Goal: Task Accomplishment & Management: Use online tool/utility

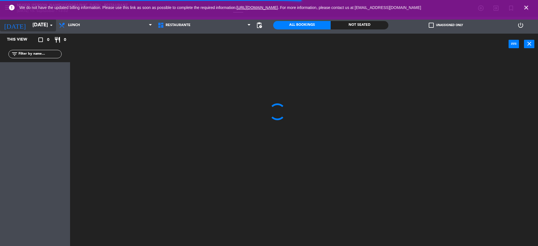
click at [30, 29] on input "[DATE]" at bounding box center [62, 25] width 65 height 11
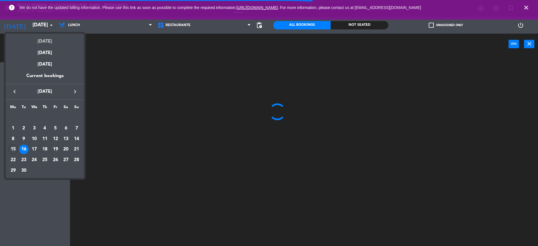
click at [28, 39] on div "[DATE]" at bounding box center [45, 39] width 78 height 11
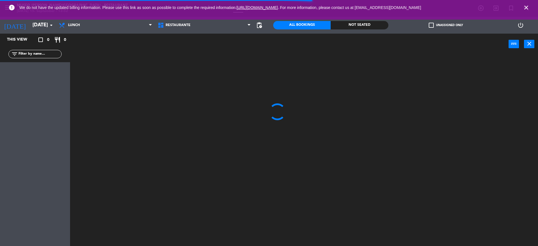
type input "[DATE]"
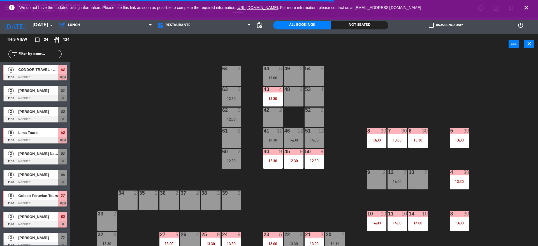
click at [112, 49] on div "power_input close" at bounding box center [289, 44] width 438 height 21
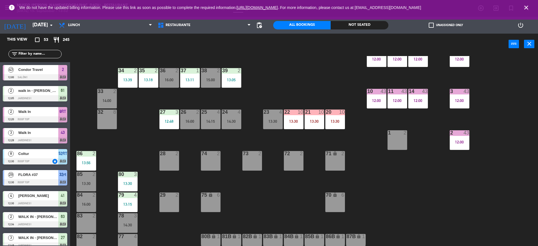
scroll to position [180, 0]
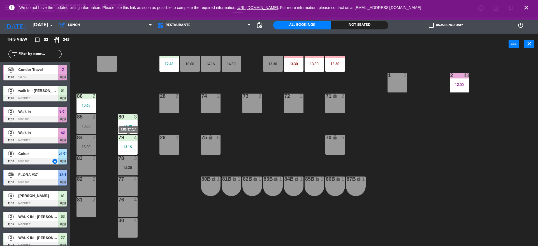
click at [134, 146] on div "13:15" at bounding box center [128, 147] width 20 height 4
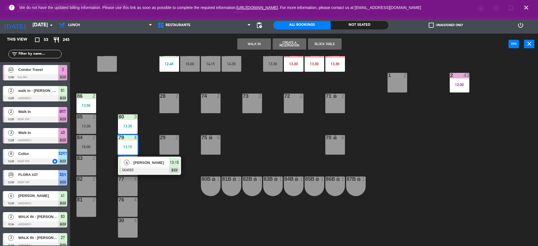
click at [155, 150] on div "44 5 13:15 49 2 54 5 14:30 64 1 13:30 48 6 13:15 53 6 13:15 63 2 12:34 43 3 12:…" at bounding box center [306, 151] width 463 height 191
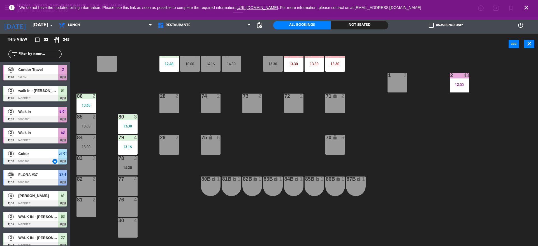
click at [126, 121] on div "80 3 13:30" at bounding box center [128, 124] width 20 height 20
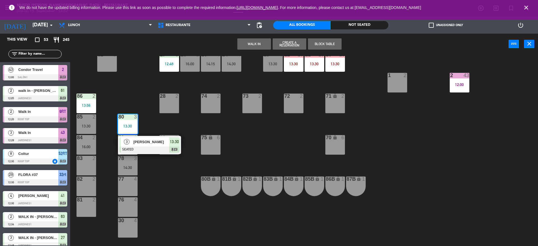
click at [152, 118] on div "44 5 13:15 49 2 54 5 14:30 64 1 13:30 48 6 13:15 53 6 13:15 63 2 12:34 43 3 12:…" at bounding box center [306, 151] width 463 height 191
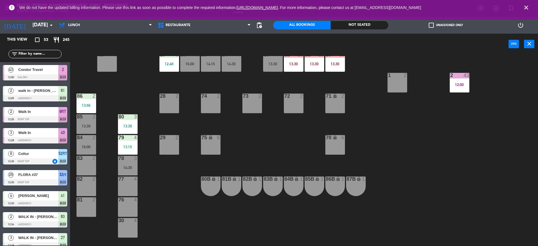
click at [131, 127] on div "13:30" at bounding box center [128, 126] width 20 height 4
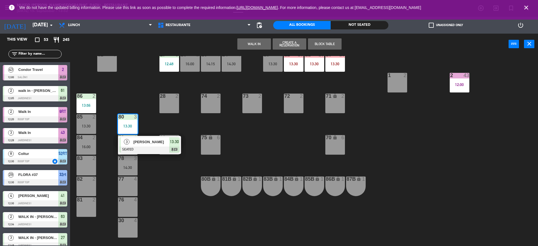
click at [124, 93] on div "44 5 13:15 49 2 54 5 14:30 64 1 13:30 48 6 13:15 53 6 13:15 63 2 12:34 43 3 12:…" at bounding box center [306, 151] width 463 height 191
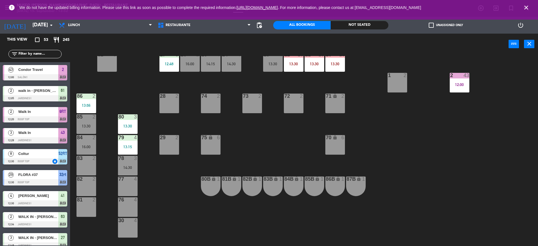
click at [95, 106] on div "13:56" at bounding box center [86, 105] width 20 height 4
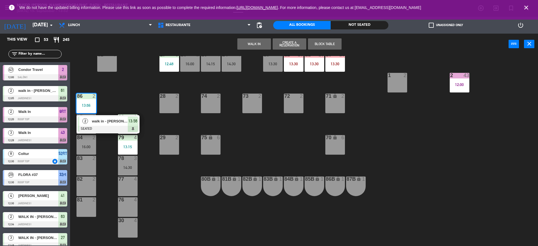
click at [103, 126] on div at bounding box center [108, 129] width 60 height 6
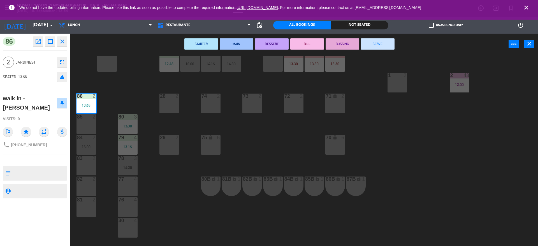
click at [103, 126] on div "44 5 13:15 49 2 54 5 14:30 64 1 13:30 48 6 13:15 53 6 13:15 63 2 12:34 43 3 12:…" at bounding box center [306, 151] width 463 height 191
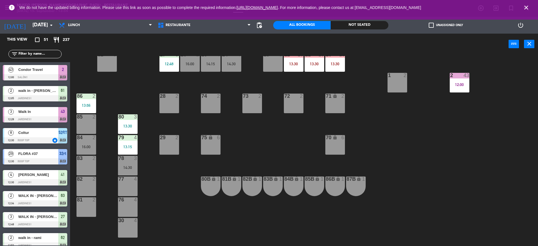
scroll to position [1, 0]
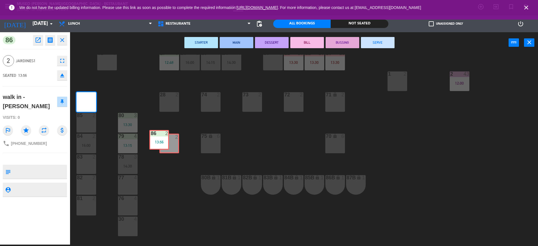
drag, startPoint x: 92, startPoint y: 103, endPoint x: 164, endPoint y: 141, distance: 82.1
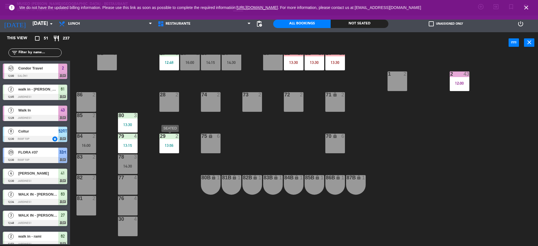
click at [167, 146] on div "13:56" at bounding box center [169, 145] width 20 height 4
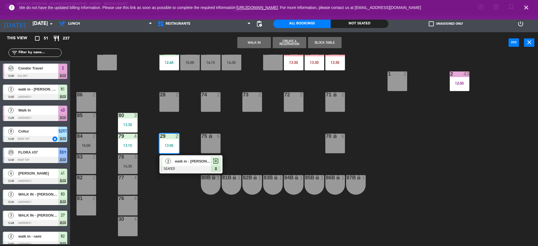
click at [176, 161] on span "walk in - [PERSON_NAME]" at bounding box center [193, 161] width 36 height 6
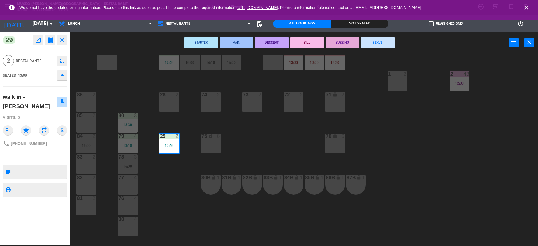
click at [40, 166] on textarea at bounding box center [40, 172] width 54 height 12
type textarea "m29"
click at [26, 69] on div "SEATED 13:56 eject" at bounding box center [35, 75] width 64 height 14
click at [138, 107] on div "44 5 13:15 49 2 54 5 14:30 64 1 13:30 48 6 13:15 53 6 13:15 63 2 12:34 43 3 12:…" at bounding box center [306, 150] width 463 height 191
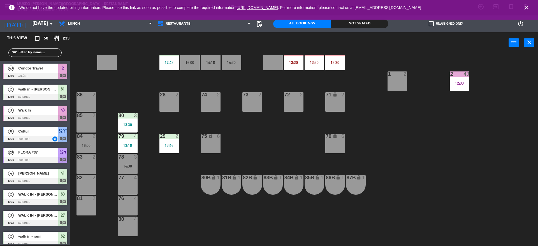
click at [94, 143] on div "16:00" at bounding box center [86, 145] width 20 height 4
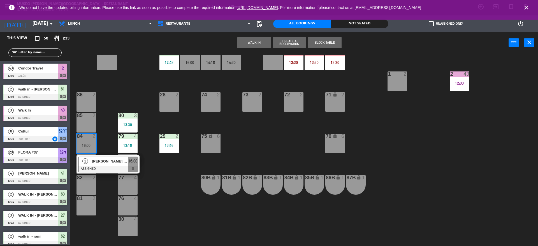
click at [101, 161] on span "[PERSON_NAME], [PERSON_NAME]" at bounding box center [110, 161] width 36 height 6
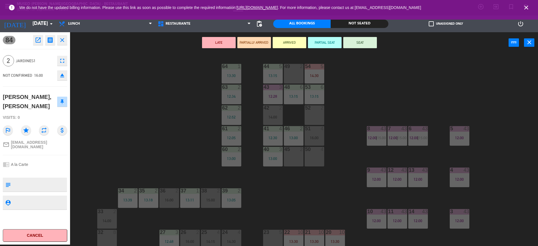
scroll to position [0, 0]
click at [310, 119] on div "52 2" at bounding box center [315, 116] width 20 height 20
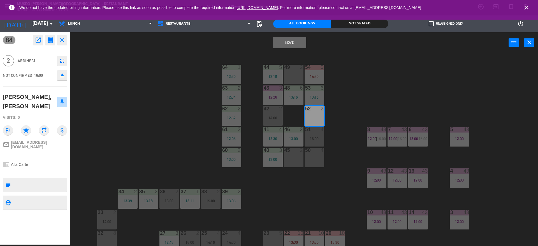
click at [291, 40] on button "Move" at bounding box center [290, 42] width 34 height 11
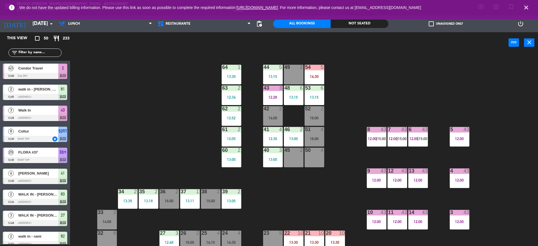
click at [354, 66] on div "44 5 13:15 49 2 54 5 14:30 64 1 13:30 48 6 13:15 53 6 13:15 63 2 12:34 43 3 12:…" at bounding box center [306, 150] width 463 height 191
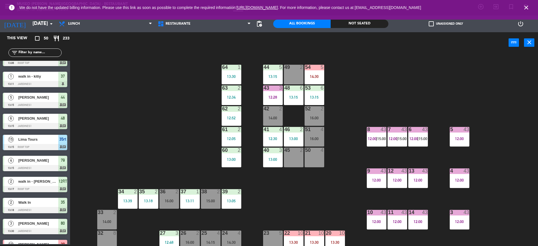
click at [175, 128] on div "44 5 13:15 49 2 54 5 14:30 64 1 13:30 48 6 13:15 53 6 13:15 63 2 12:34 43 3 12:…" at bounding box center [306, 150] width 463 height 191
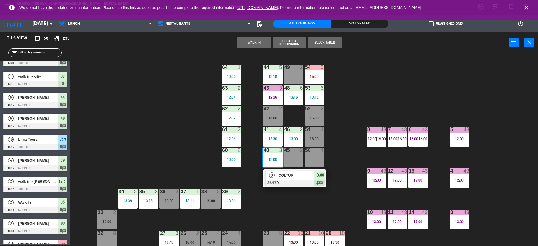
click at [303, 185] on div at bounding box center [294, 183] width 60 height 6
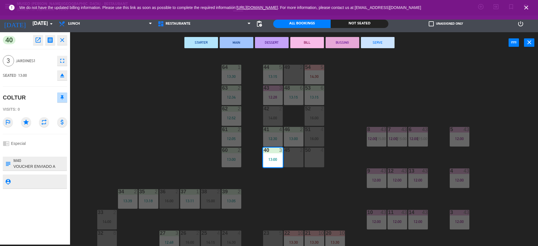
click at [342, 40] on button "BUSSING" at bounding box center [343, 42] width 34 height 11
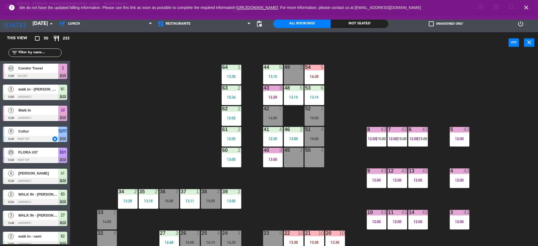
scroll to position [1, 0]
click at [360, 84] on div "44 5 13:15 49 2 54 5 14:30 64 1 13:30 48 6 13:15 53 6 13:15 63 2 12:34 43 3 12:…" at bounding box center [306, 150] width 463 height 191
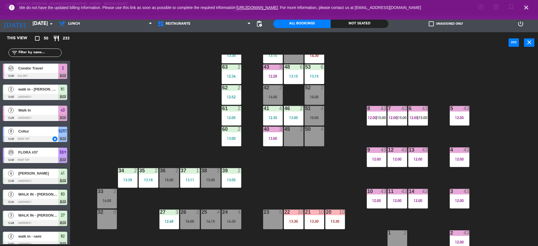
scroll to position [22, 0]
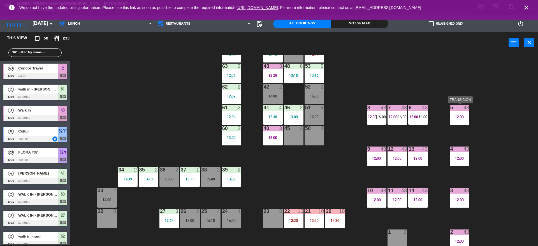
click at [454, 123] on div "5 43 12:00" at bounding box center [460, 115] width 20 height 20
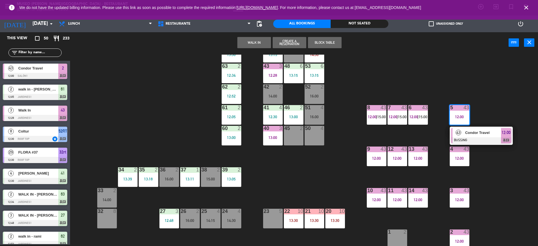
click at [453, 142] on div at bounding box center [481, 140] width 60 height 6
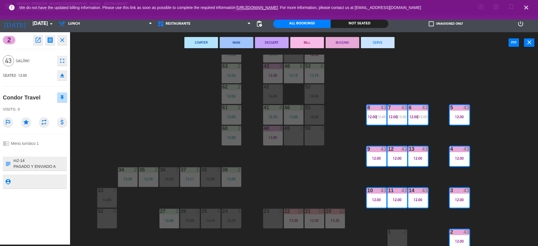
click at [314, 163] on div "44 5 13:15 49 2 54 5 14:30 64 1 13:30 48 6 13:15 53 6 13:15 63 2 12:34 43 3 12:…" at bounding box center [306, 150] width 463 height 191
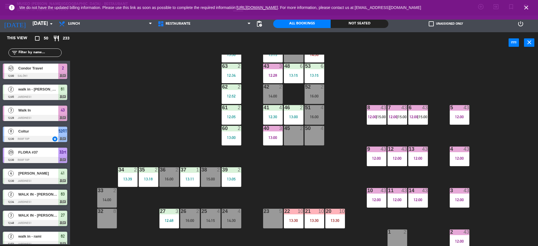
click at [457, 122] on div "5 43 12:00" at bounding box center [460, 115] width 20 height 20
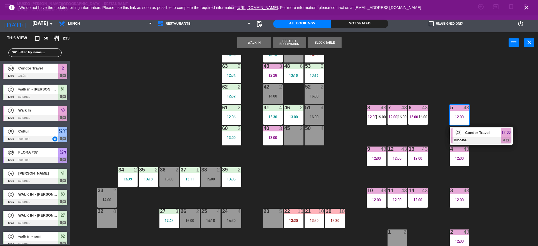
click at [465, 134] on span "Condor Travel" at bounding box center [483, 133] width 36 height 6
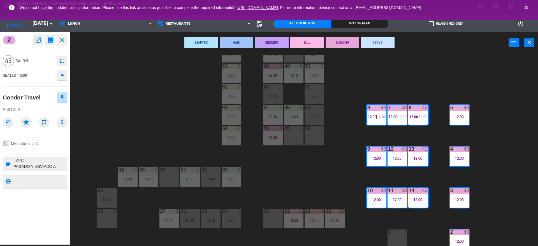
click at [465, 134] on div "44 5 13:15 49 2 54 5 14:30 64 1 13:30 48 6 13:15 53 6 13:15 63 2 12:34 43 3 12:…" at bounding box center [306, 150] width 463 height 191
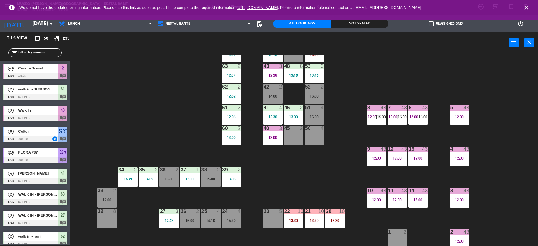
click at [265, 162] on div "44 5 13:15 49 2 54 5 14:30 64 1 13:30 48 6 13:15 53 6 13:15 63 2 12:34 43 3 12:…" at bounding box center [306, 150] width 463 height 191
click at [153, 144] on div "44 5 13:15 49 2 54 5 14:30 64 1 13:30 48 6 13:15 53 6 13:15 63 2 12:34 43 3 12:…" at bounding box center [306, 150] width 463 height 191
click at [115, 201] on div "14:00" at bounding box center [107, 200] width 20 height 4
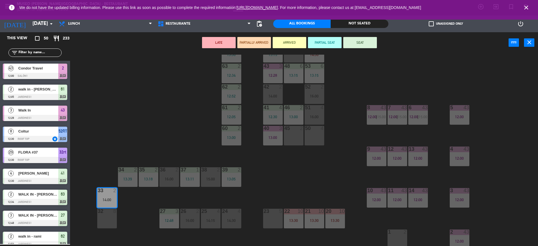
click at [124, 216] on div "44 5 13:15 49 2 54 5 14:30 64 1 13:30 48 6 13:15 53 6 13:15 63 2 12:34 43 3 12:…" at bounding box center [306, 150] width 463 height 191
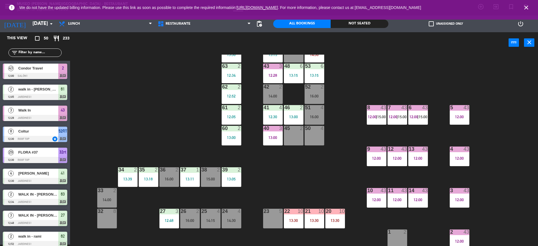
scroll to position [1, 0]
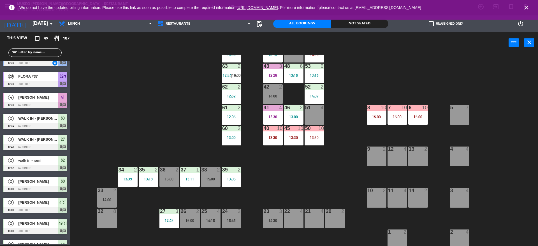
click at [343, 167] on div "44 5 13:15 49 2 54 5 14:30 64 1 13:30 48 6 13:15 53 6 13:15 63 2 12:34 | 16:00 …" at bounding box center [306, 150] width 463 height 191
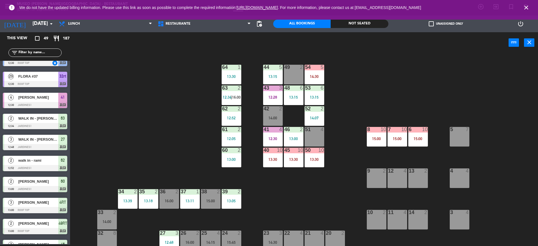
click at [392, 140] on div "15:00" at bounding box center [397, 139] width 20 height 4
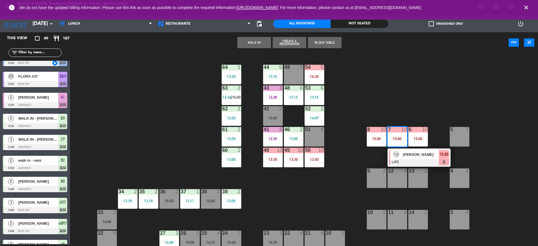
click at [393, 153] on div "10" at bounding box center [396, 154] width 12 height 9
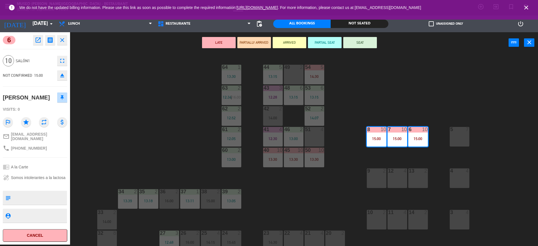
click at [318, 158] on div "13:30" at bounding box center [315, 159] width 20 height 4
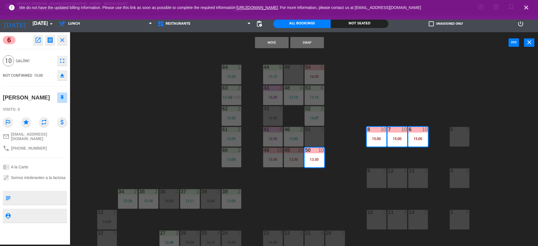
click at [285, 158] on div "13:30" at bounding box center [294, 159] width 20 height 4
click at [270, 157] on div "13:30" at bounding box center [273, 159] width 20 height 4
click at [269, 43] on button "Move and Merge" at bounding box center [272, 42] width 34 height 11
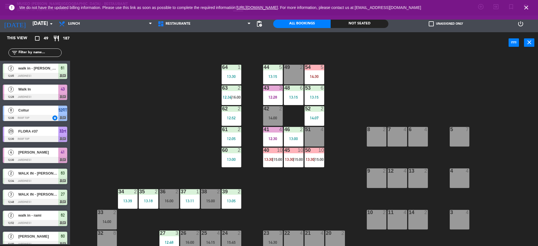
scroll to position [237, 0]
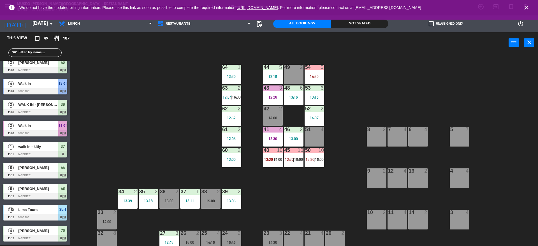
click at [341, 77] on div "44 5 13:15 49 2 54 5 14:30 64 1 13:30 48 6 13:15 53 6 13:15 63 2 12:34 | 16:00 …" at bounding box center [306, 150] width 463 height 191
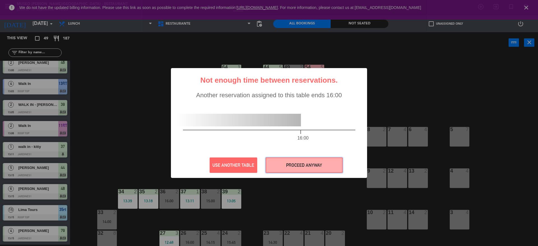
click at [320, 166] on button "PROCEED ANYWAY" at bounding box center [304, 164] width 77 height 15
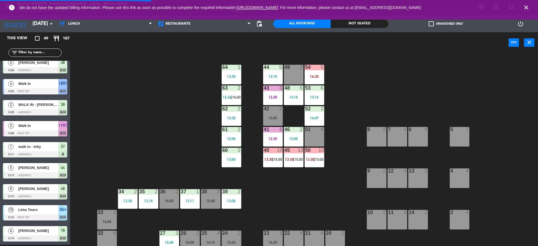
click at [317, 75] on div "14:30" at bounding box center [315, 77] width 20 height 4
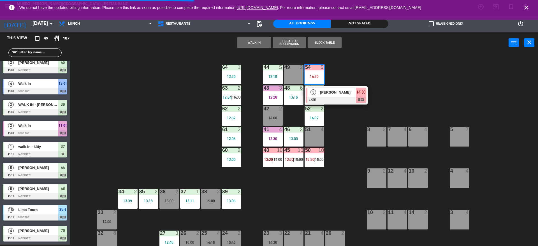
click at [323, 80] on div "54 5 14:30" at bounding box center [315, 75] width 20 height 20
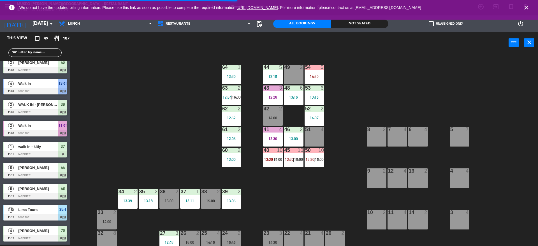
click at [369, 85] on div "44 5 13:15 49 2 54 5 14:30 64 1 13:30 48 6 13:15 53 6 13:15 63 2 12:34 | 16:00 …" at bounding box center [306, 150] width 463 height 191
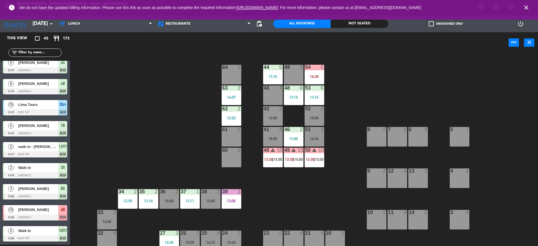
click at [307, 177] on div "44 5 13:15 49 2 54 5 14:30 64 2 48 6 13:15 53 6 13:15 63 2 14:07 43 4 62 2 12:5…" at bounding box center [306, 150] width 463 height 191
click at [138, 142] on div "44 5 13:15 49 2 54 5 14:30 64 2 48 6 13:15 53 6 13:15 63 2 14:07 43 4 62 2 12:5…" at bounding box center [306, 150] width 463 height 191
click at [174, 114] on div "44 5 13:15 49 2 54 5 14:30 64 2 48 6 13:15 53 6 13:15 63 2 14:07 43 4 62 2 12:5…" at bounding box center [306, 150] width 463 height 191
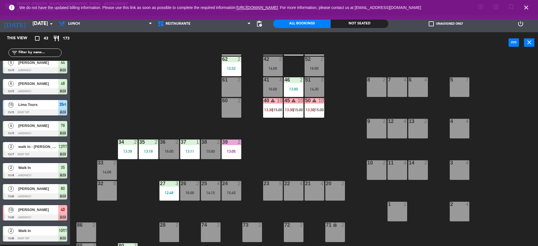
scroll to position [57, 0]
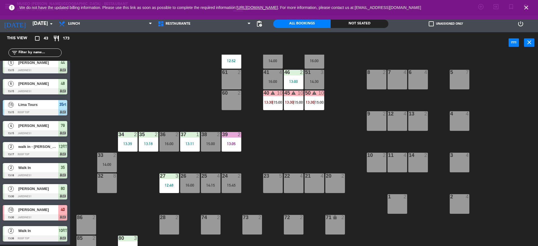
click at [211, 192] on div "25 4 14:15" at bounding box center [211, 183] width 20 height 20
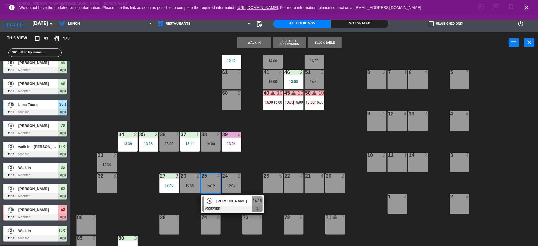
click at [211, 203] on span "4" at bounding box center [210, 201] width 6 height 6
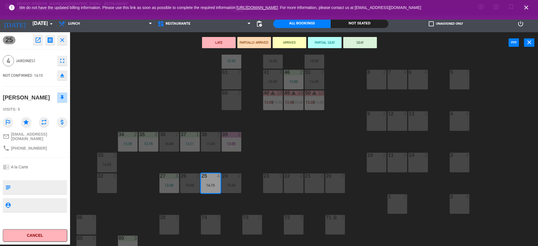
scroll to position [0, 0]
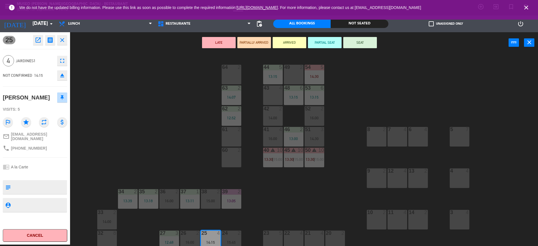
click at [276, 96] on div "43 4" at bounding box center [273, 95] width 20 height 20
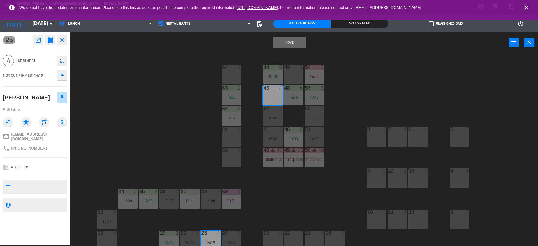
click at [293, 40] on button "Move" at bounding box center [290, 42] width 34 height 11
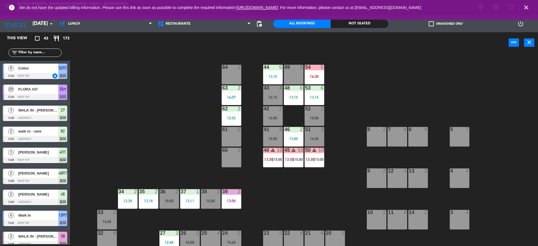
scroll to position [66, 0]
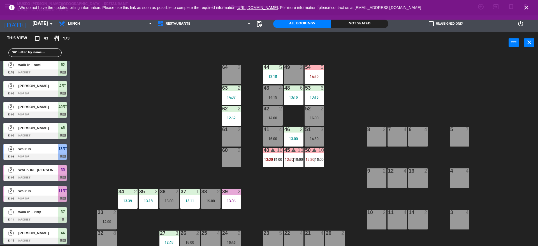
click at [138, 133] on div "44 5 13:15 49 2 54 5 14:30 64 2 48 6 13:15 53 6 13:15 63 2 14:07 43 4 14:15 62 …" at bounding box center [306, 150] width 463 height 191
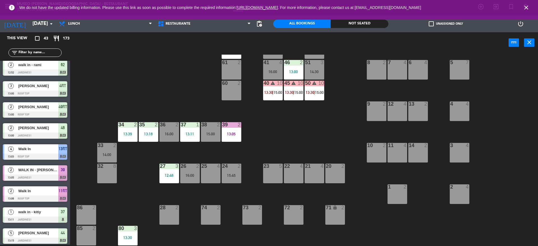
scroll to position [71, 0]
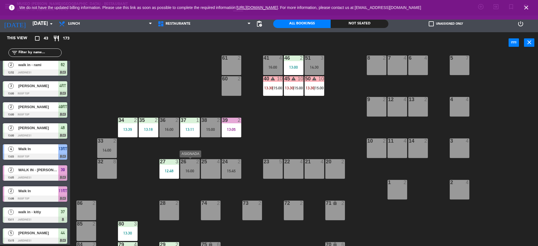
click at [190, 170] on div "16:00" at bounding box center [190, 171] width 20 height 4
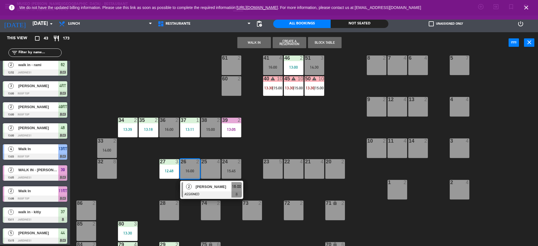
click at [192, 182] on div "2" at bounding box center [189, 186] width 12 height 9
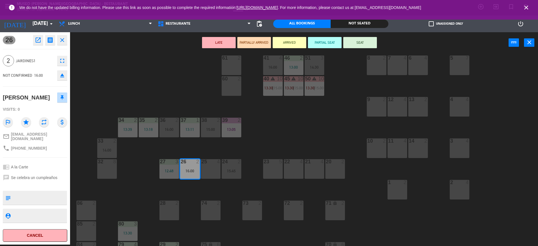
click at [229, 63] on div "61 2" at bounding box center [232, 65] width 20 height 20
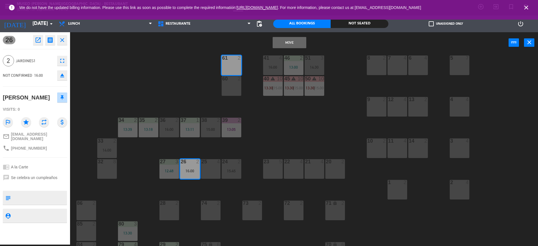
click at [292, 43] on button "Move" at bounding box center [290, 42] width 34 height 11
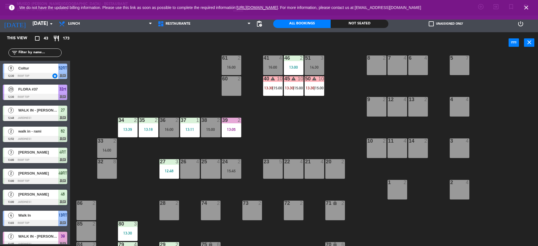
scroll to position [213, 0]
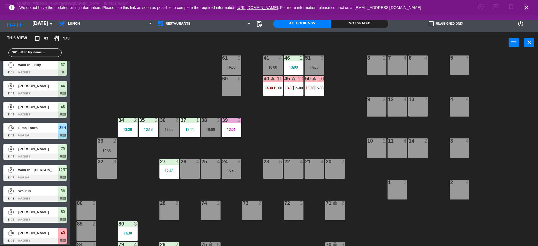
click at [237, 173] on div "24 2 15:45" at bounding box center [232, 169] width 20 height 20
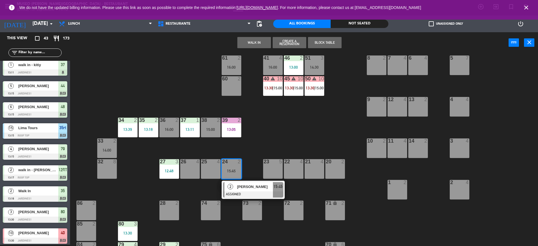
click at [242, 183] on div "[PERSON_NAME]" at bounding box center [254, 186] width 36 height 9
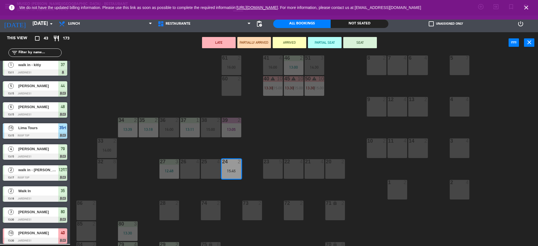
scroll to position [0, 0]
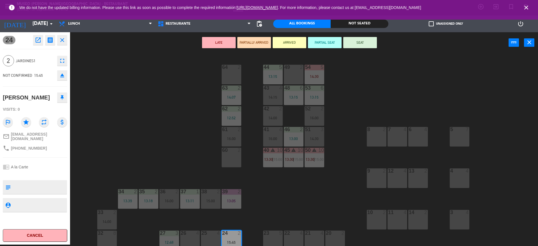
click at [236, 79] on div "64 2" at bounding box center [232, 75] width 20 height 20
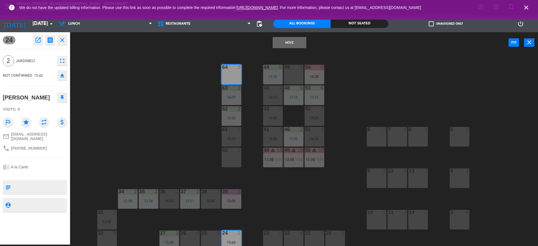
click at [298, 43] on button "Move" at bounding box center [290, 42] width 34 height 11
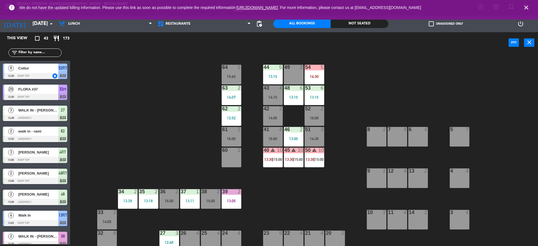
scroll to position [192, 0]
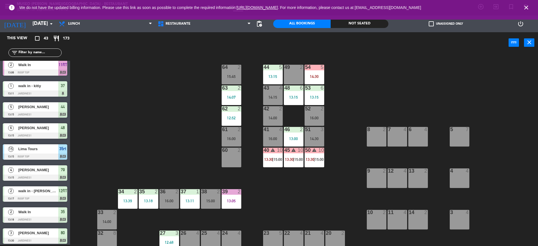
click at [328, 59] on div "44 5 13:15 49 2 54 5 14:30 64 2 15:45 48 6 13:15 53 6 13:15 63 2 14:07 43 4 14:…" at bounding box center [306, 150] width 463 height 191
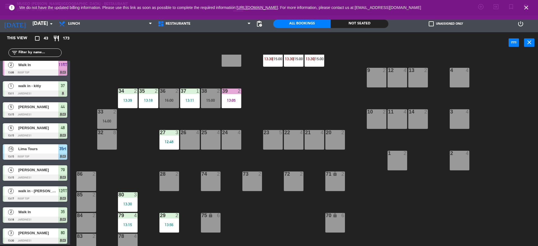
scroll to position [0, 0]
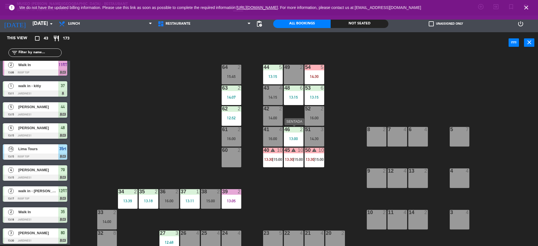
click at [298, 141] on div "46 2 13:00" at bounding box center [294, 137] width 20 height 20
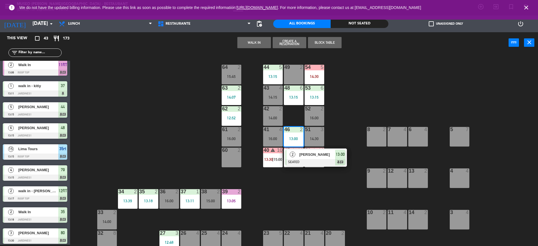
click at [303, 155] on span "[PERSON_NAME]" at bounding box center [317, 155] width 36 height 6
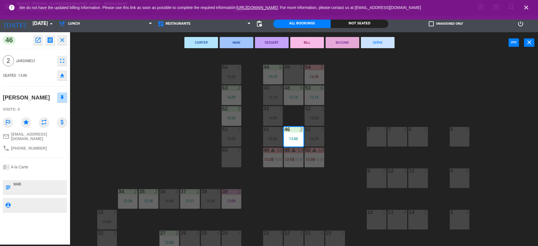
click at [378, 44] on button "SERVE" at bounding box center [378, 42] width 34 height 11
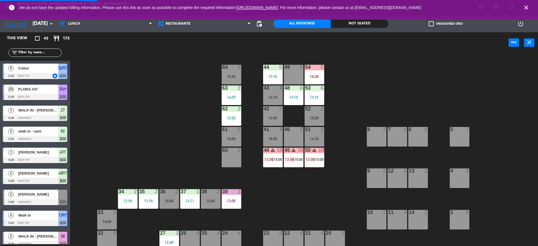
click at [375, 59] on div "44 5 13:15 49 2 54 5 14:30 64 2 15:45 48 6 13:15 53 6 13:15 63 2 14:07 43 4 14:…" at bounding box center [306, 150] width 463 height 191
click at [368, 140] on div "8 2" at bounding box center [377, 137] width 20 height 20
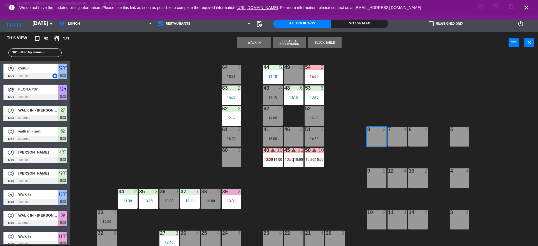
click at [160, 150] on div "44 5 13:15 49 2 54 5 14:30 64 2 15:45 48 6 13:15 53 6 13:15 63 2 14:07 43 4 14:…" at bounding box center [306, 150] width 463 height 191
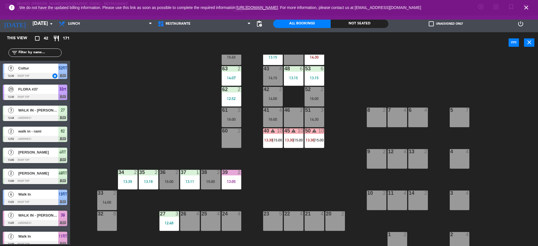
scroll to position [48, 0]
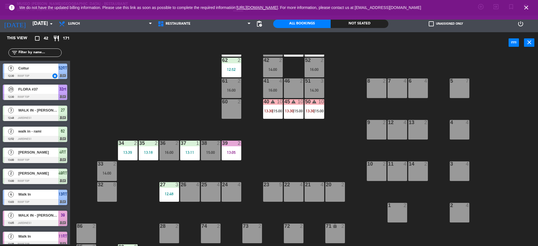
click at [286, 156] on div "44 5 13:15 49 2 54 5 14:30 64 2 15:45 48 6 13:15 53 6 13:15 63 2 14:07 43 4 14:…" at bounding box center [306, 150] width 463 height 191
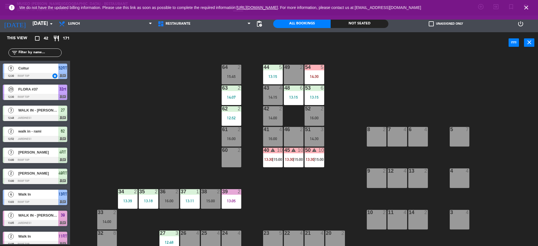
click at [100, 134] on div "44 5 13:15 49 2 54 5 14:30 64 2 15:45 48 6 13:15 53 6 13:15 63 2 14:07 43 4 14:…" at bounding box center [306, 150] width 463 height 191
click at [164, 137] on div "44 5 13:15 49 2 54 5 14:30 64 2 15:45 48 6 13:15 53 6 13:15 63 2 14:07 43 4 14:…" at bounding box center [306, 150] width 463 height 191
click at [192, 141] on div "44 5 13:15 49 2 54 5 14:30 64 2 15:45 48 6 13:15 53 6 13:15 63 2 14:07 43 4 14:…" at bounding box center [306, 150] width 463 height 191
click at [318, 72] on div "54 5 14:30" at bounding box center [315, 75] width 20 height 20
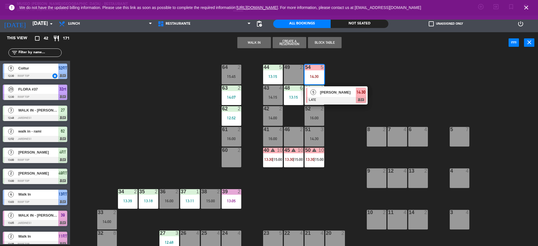
click at [330, 100] on div at bounding box center [336, 100] width 60 height 6
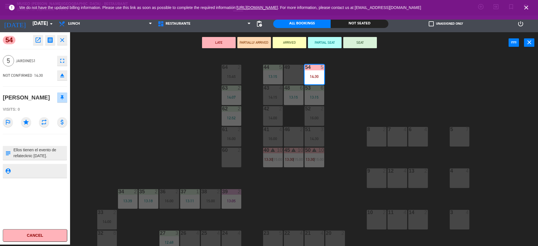
click at [332, 101] on div "44 5 13:15 49 2 54 5 14:30 64 2 15:45 48 6 13:15 53 6 13:15 63 2 14:07 43 4 14:…" at bounding box center [306, 150] width 463 height 191
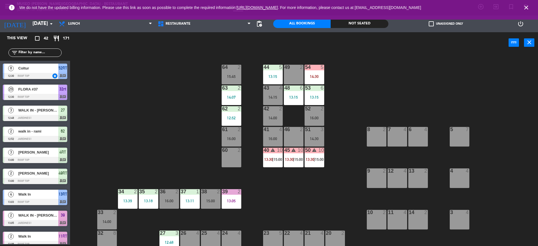
scroll to position [80, 0]
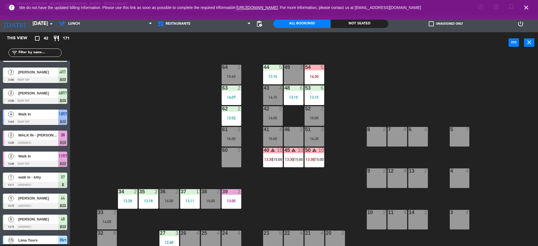
click at [322, 65] on div "5" at bounding box center [321, 67] width 3 height 5
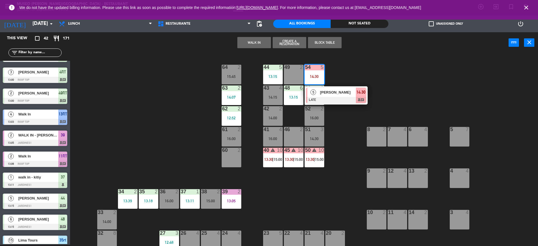
click at [327, 82] on div "44 5 13:15 49 2 54 5 14:30 5 [PERSON_NAME] LATE 14:30 chat 64 2 15:45 48 6 13:1…" at bounding box center [306, 150] width 463 height 191
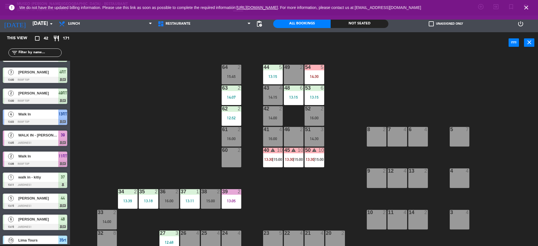
click at [321, 81] on div "54 5 14:30" at bounding box center [315, 75] width 20 height 20
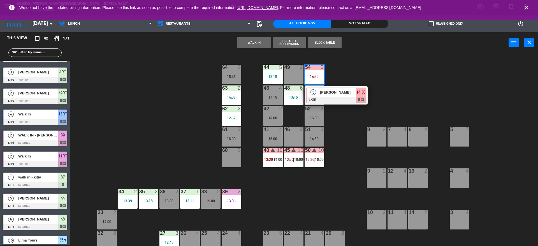
click at [323, 94] on span "[PERSON_NAME]" at bounding box center [338, 92] width 36 height 6
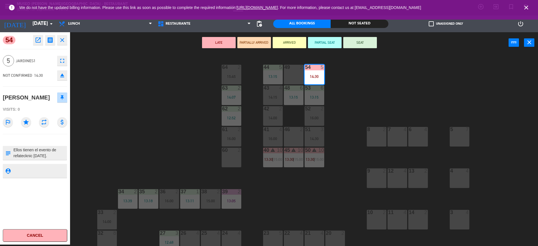
click at [41, 42] on icon "open_in_new" at bounding box center [38, 40] width 7 height 7
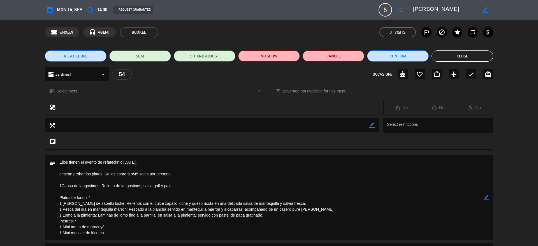
scroll to position [64, 0]
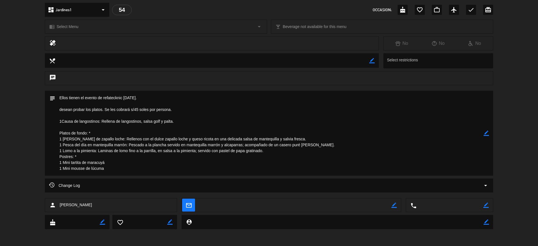
click at [64, 134] on textarea at bounding box center [269, 133] width 428 height 85
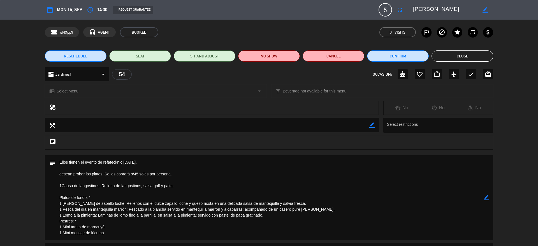
click at [441, 51] on button "Close" at bounding box center [462, 55] width 62 height 11
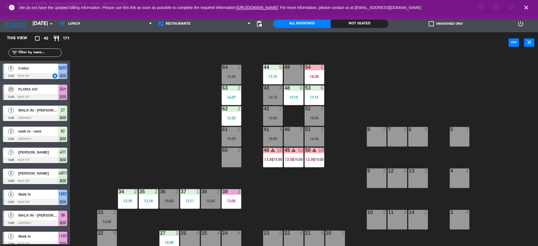
scroll to position [101, 0]
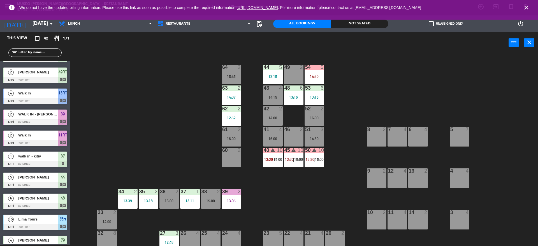
click at [319, 71] on div "54 5 14:30" at bounding box center [315, 75] width 20 height 20
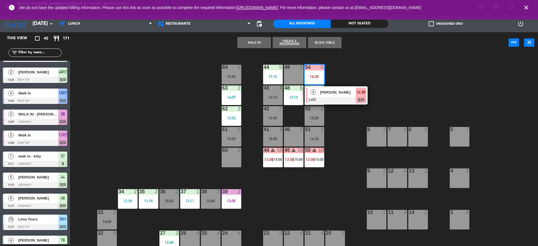
click at [324, 87] on div "5 [PERSON_NAME] LATE 14:30 chat" at bounding box center [336, 95] width 63 height 18
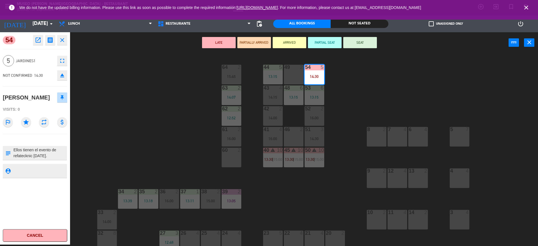
click at [382, 110] on div "44 5 13:15 49 2 54 5 14:30 64 2 15:45 48 6 13:15 53 6 13:15 63 2 14:07 43 4 14:…" at bounding box center [306, 150] width 463 height 191
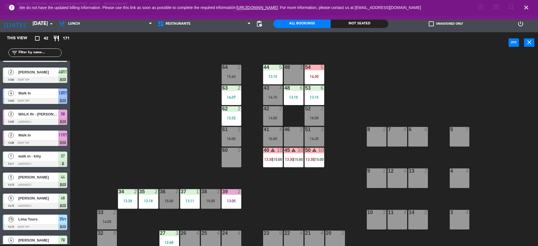
click at [115, 151] on div "44 5 13:15 49 2 54 5 14:30 64 2 15:45 48 6 13:15 53 6 13:15 63 2 14:07 43 4 14:…" at bounding box center [306, 150] width 463 height 191
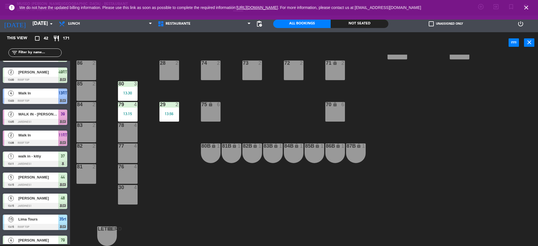
scroll to position [0, 0]
